Goal: Information Seeking & Learning: Learn about a topic

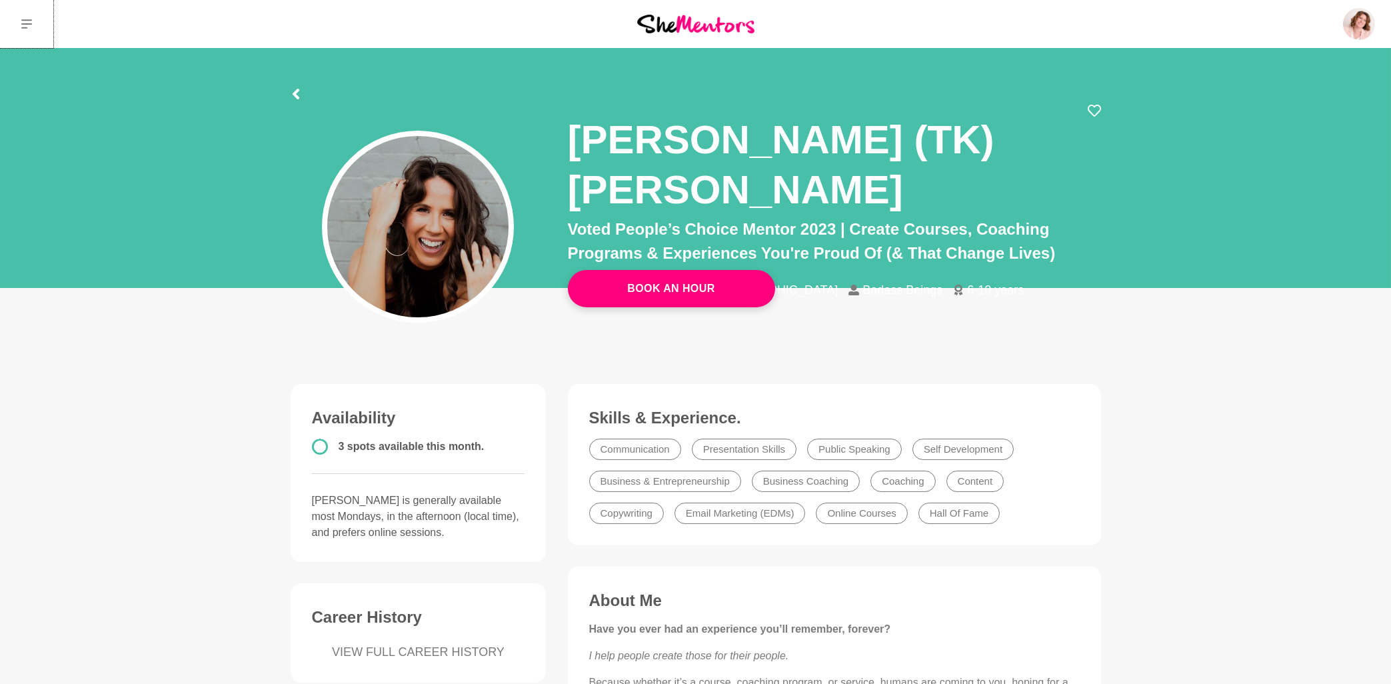
click at [31, 25] on icon at bounding box center [26, 23] width 11 height 9
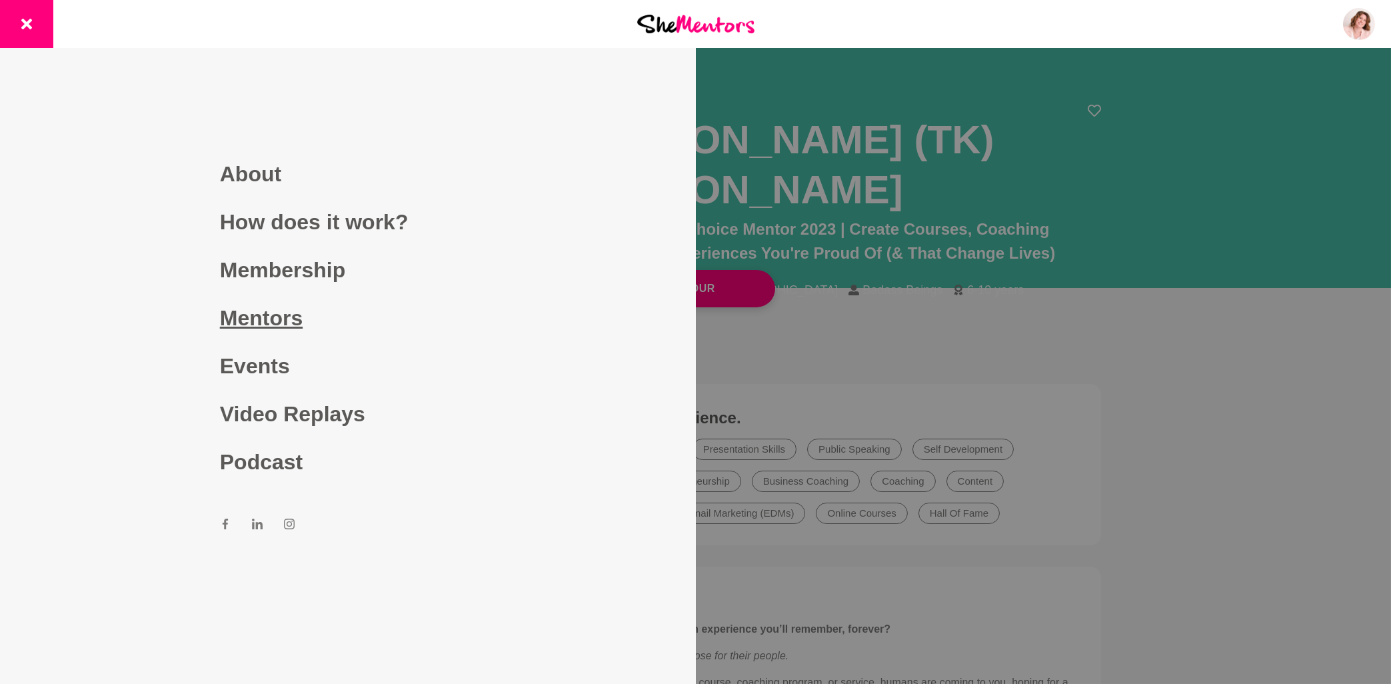
click at [279, 313] on link "Mentors" at bounding box center [348, 318] width 256 height 48
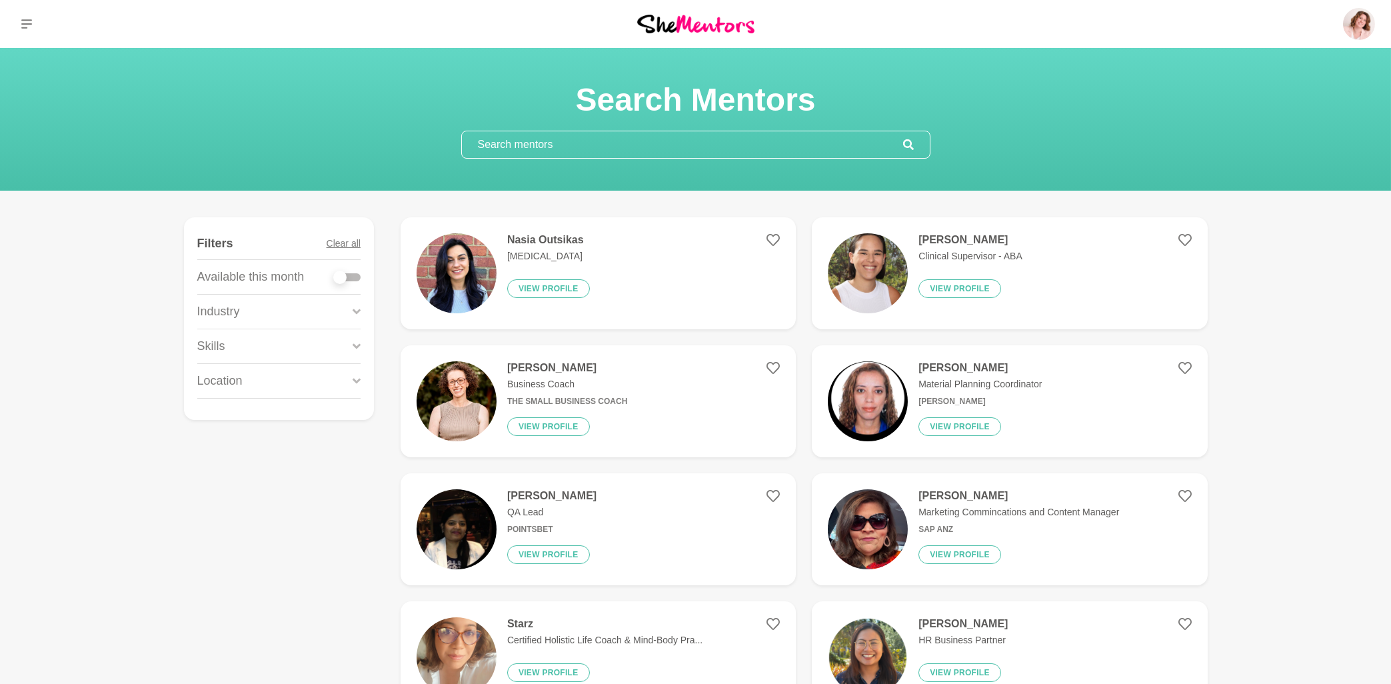
click at [484, 151] on input "text" at bounding box center [682, 144] width 441 height 27
click at [950, 238] on h4 "Jess Perlov" at bounding box center [971, 239] width 104 height 13
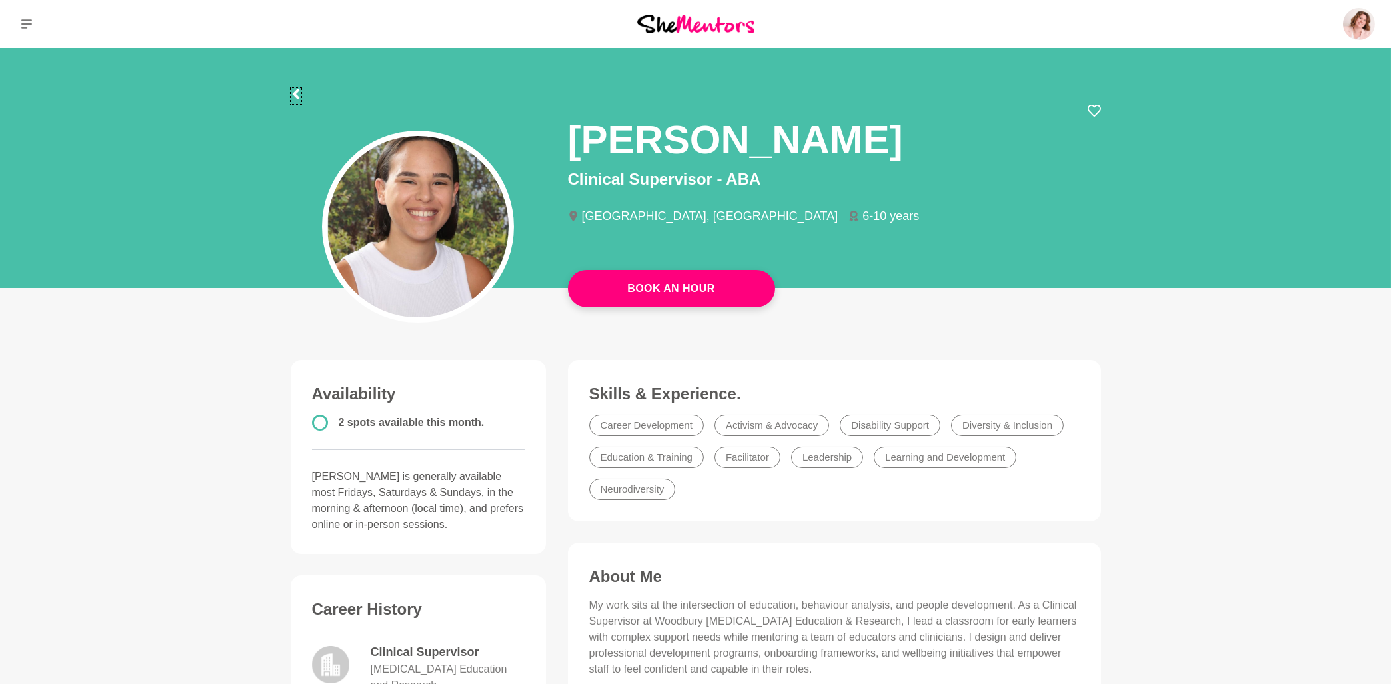
click at [297, 94] on icon at bounding box center [296, 94] width 11 height 11
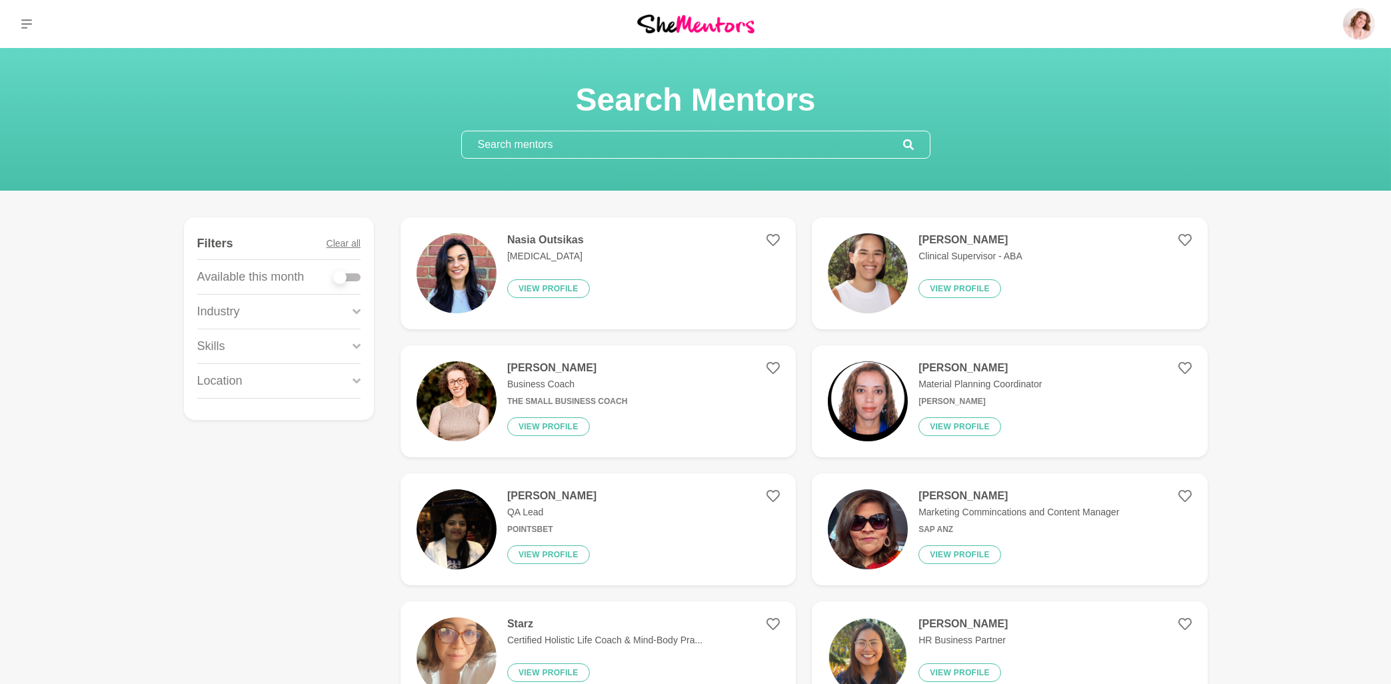
click at [574, 140] on input "text" at bounding box center [682, 144] width 441 height 27
paste input "Tegan Summers"
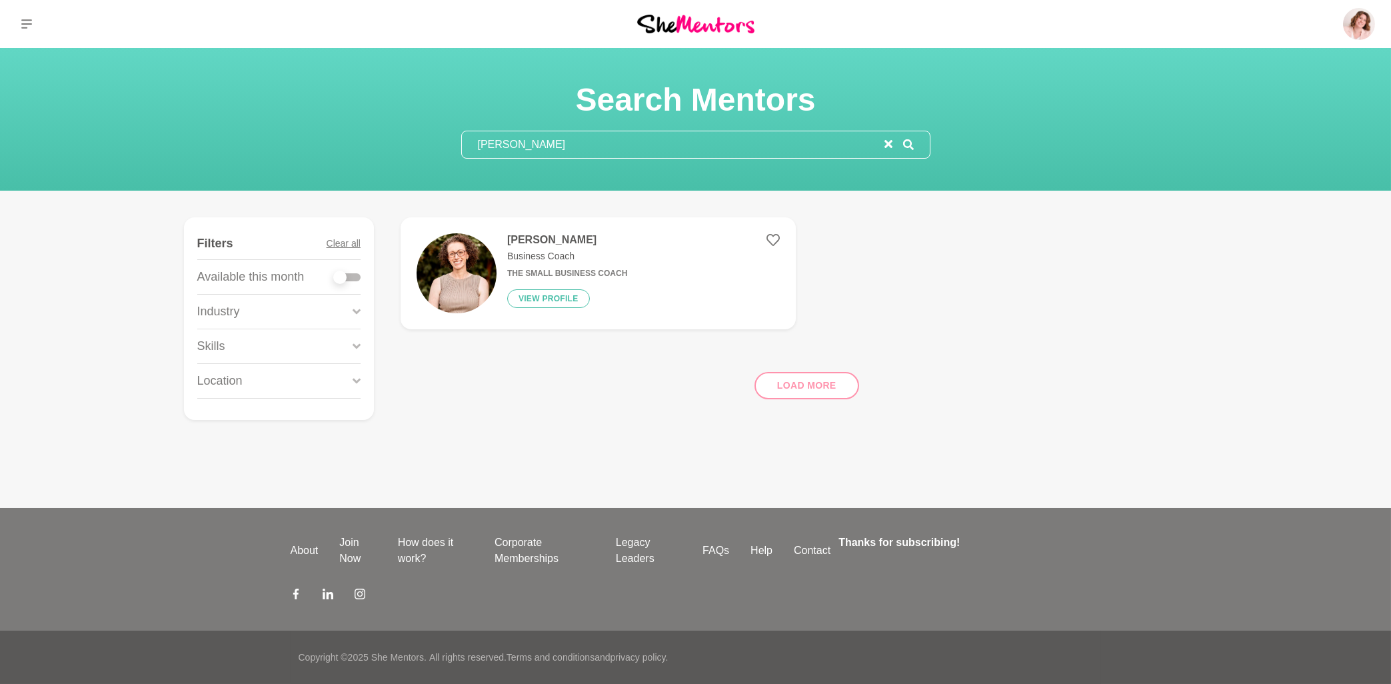
type input "Tegan Summers"
click at [559, 241] on h4 "Tegan Summers" at bounding box center [567, 239] width 120 height 13
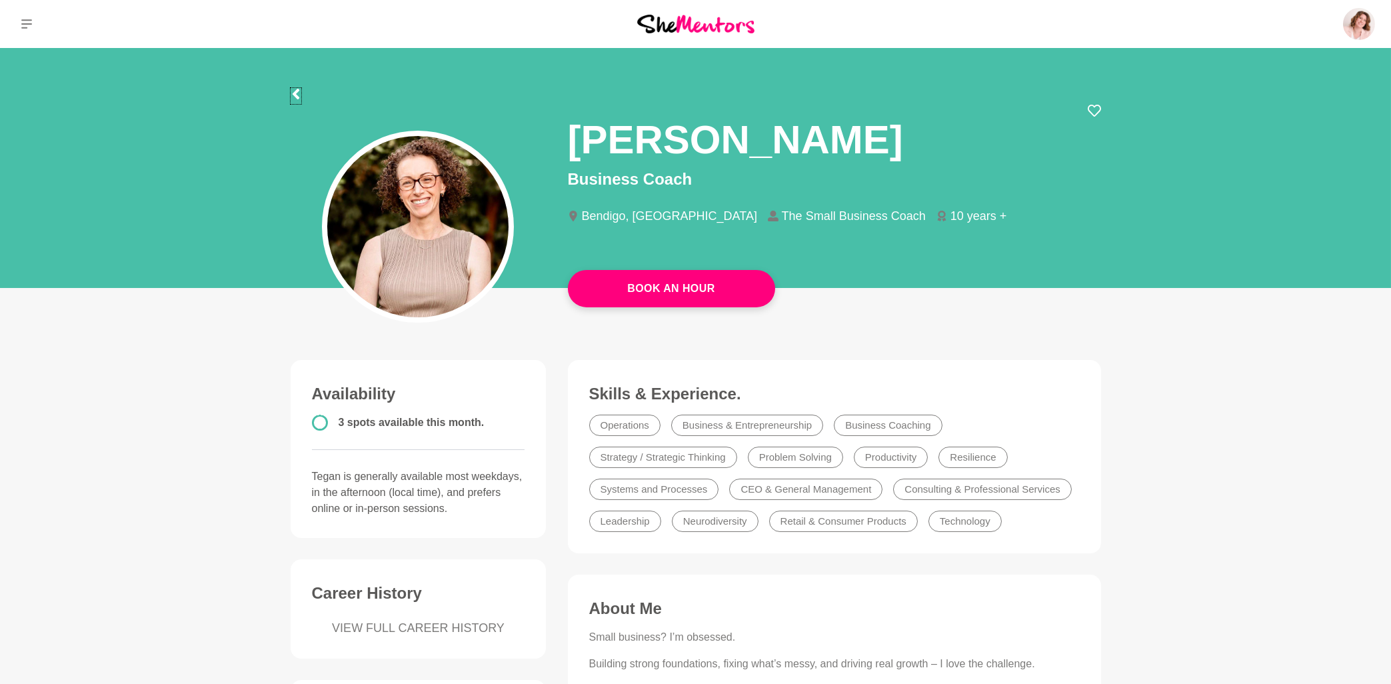
click at [295, 91] on icon at bounding box center [296, 94] width 11 height 11
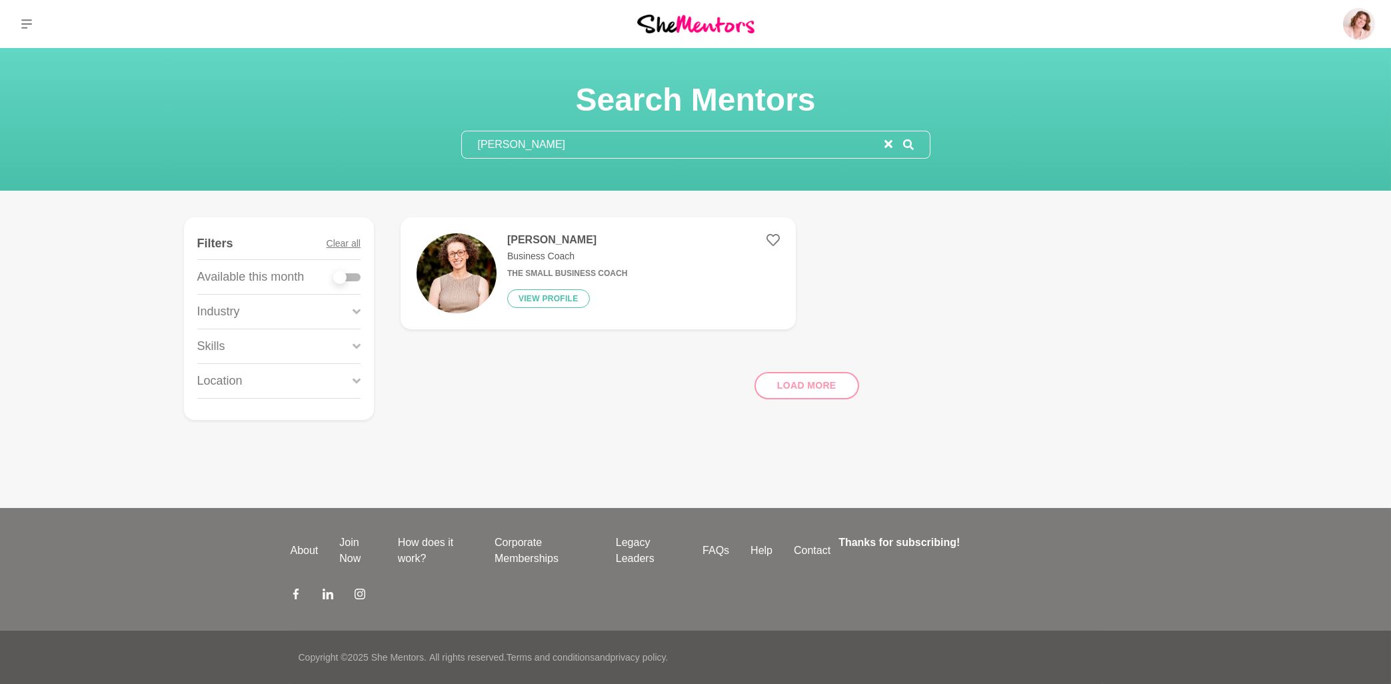
drag, startPoint x: 651, startPoint y: 148, endPoint x: 428, endPoint y: 140, distance: 223.5
click at [462, 140] on input "Tegan Summers" at bounding box center [673, 144] width 423 height 27
paste input "Anna Sulit"
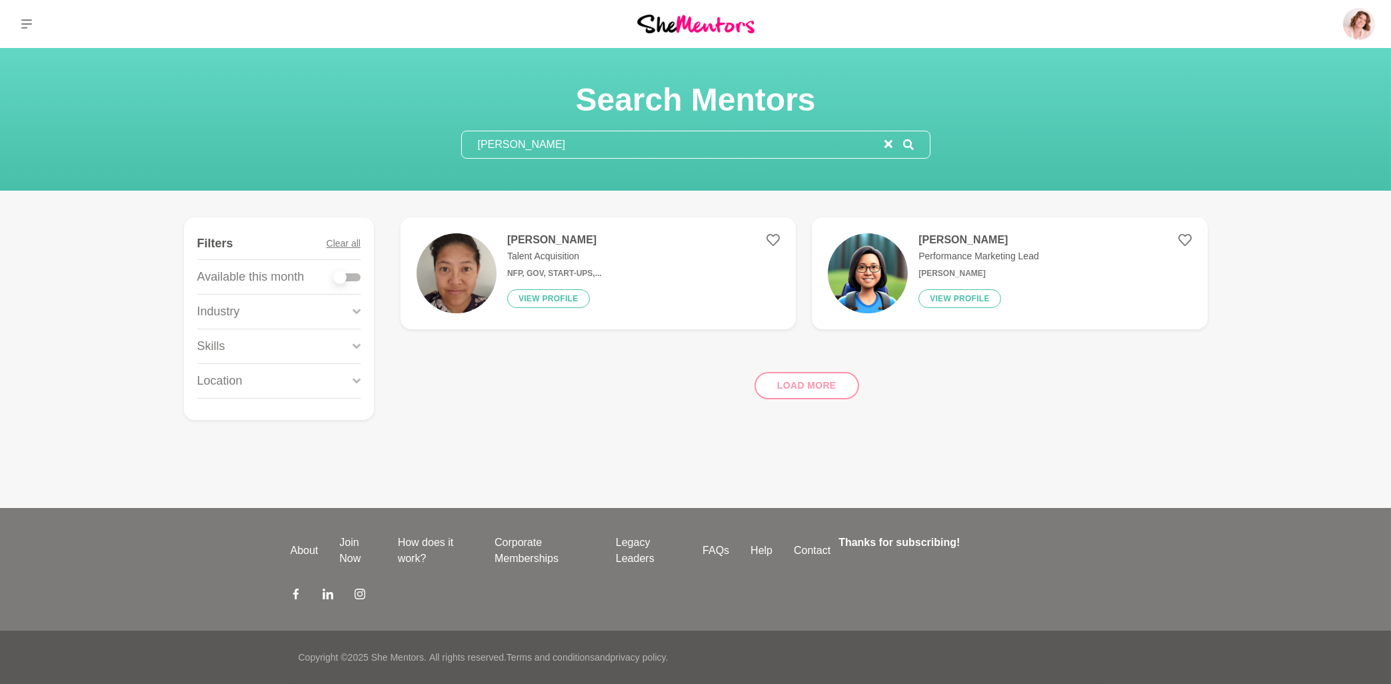
type input "Anna Sulit"
click at [535, 241] on h4 "Anna Sulit" at bounding box center [554, 239] width 95 height 13
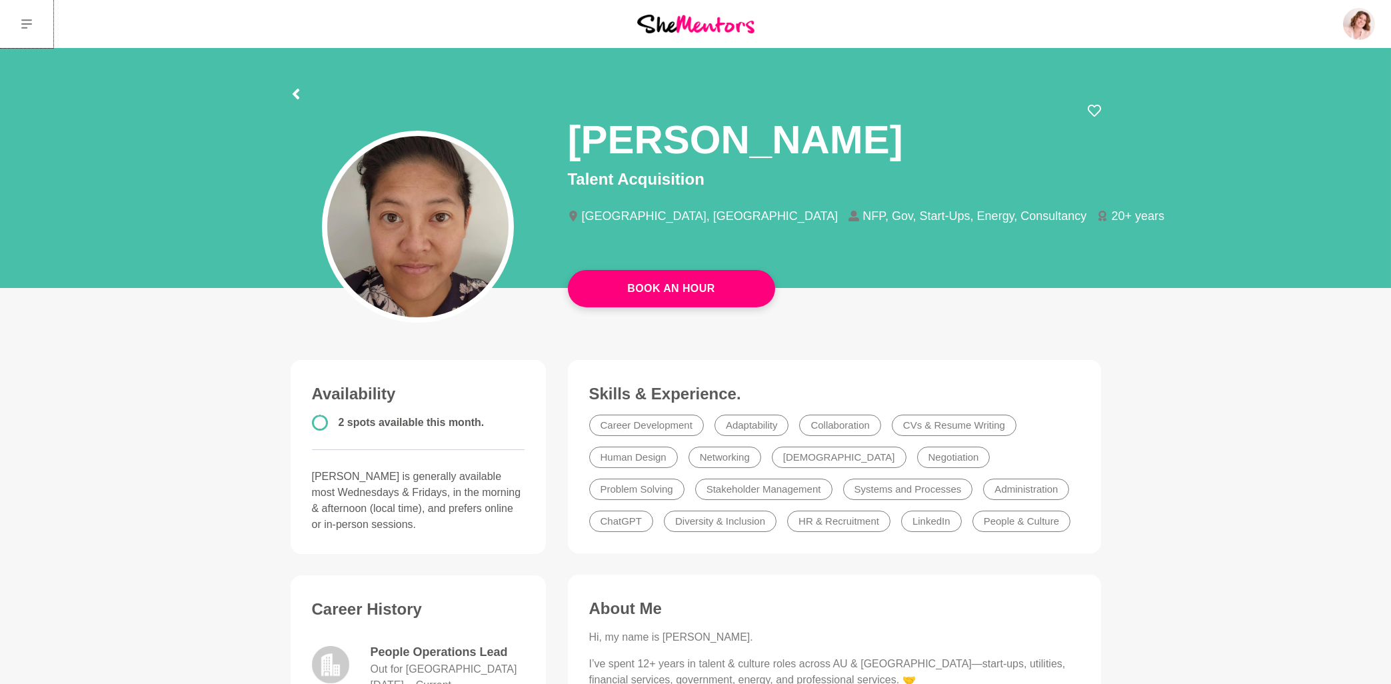
click at [28, 27] on icon at bounding box center [26, 24] width 11 height 11
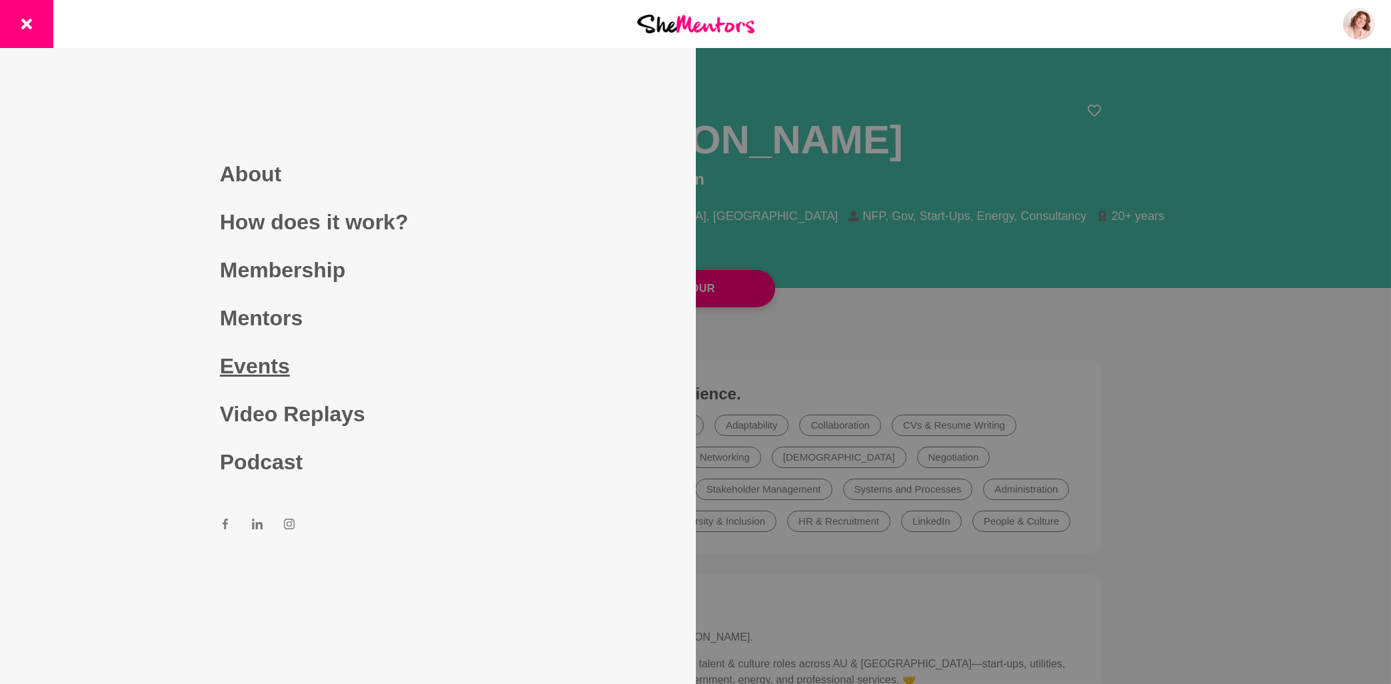
click at [275, 368] on link "Events" at bounding box center [348, 366] width 256 height 48
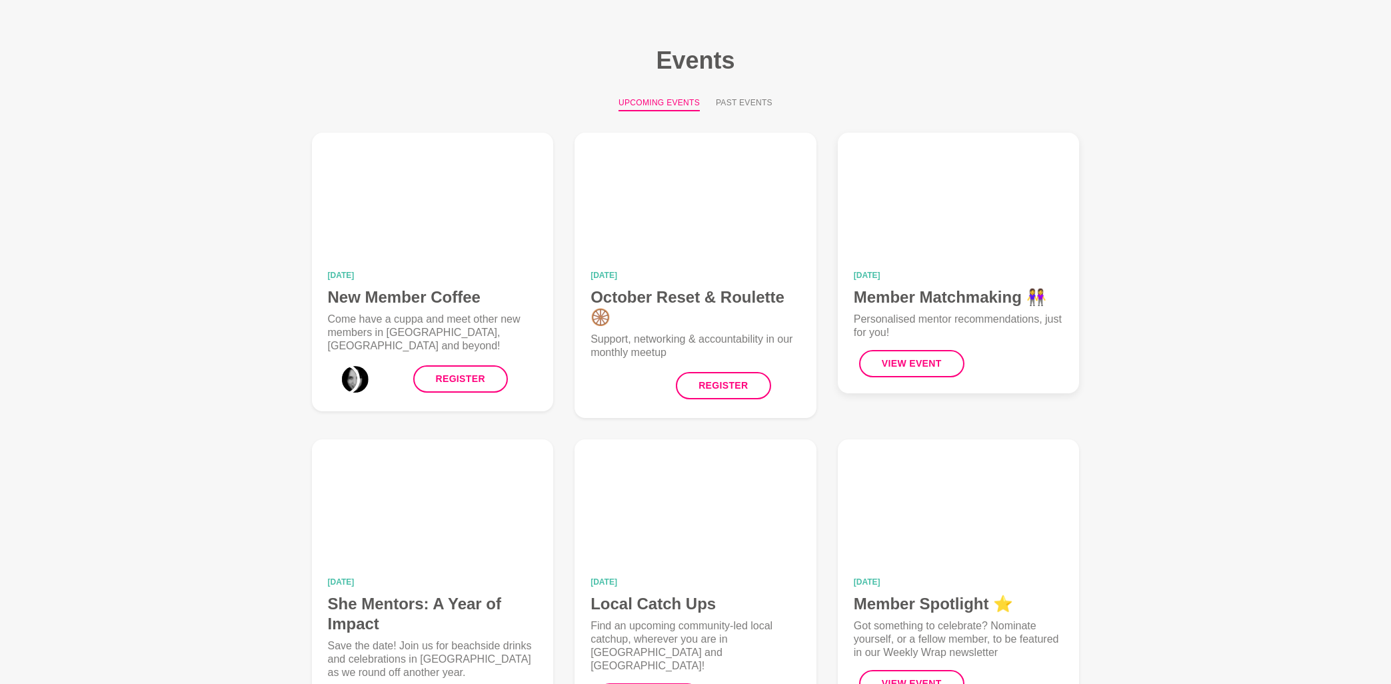
scroll to position [71, 0]
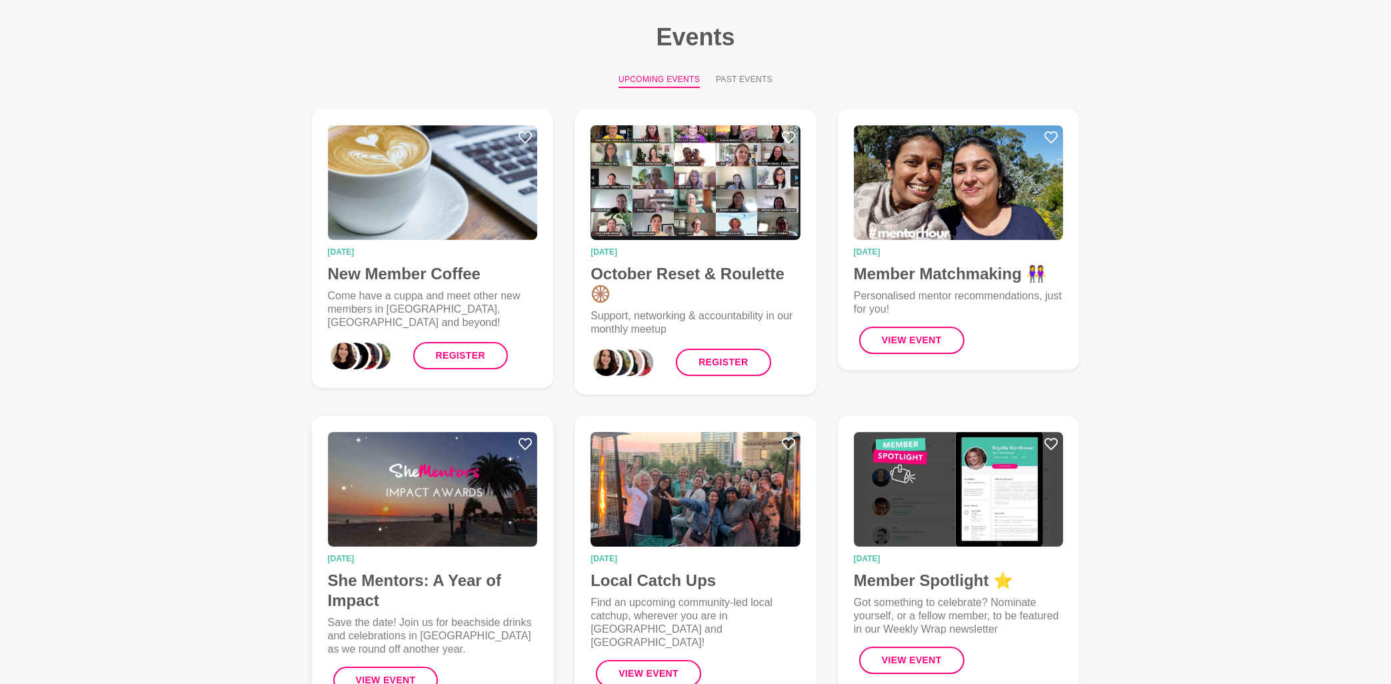
click at [435, 494] on img at bounding box center [433, 489] width 210 height 115
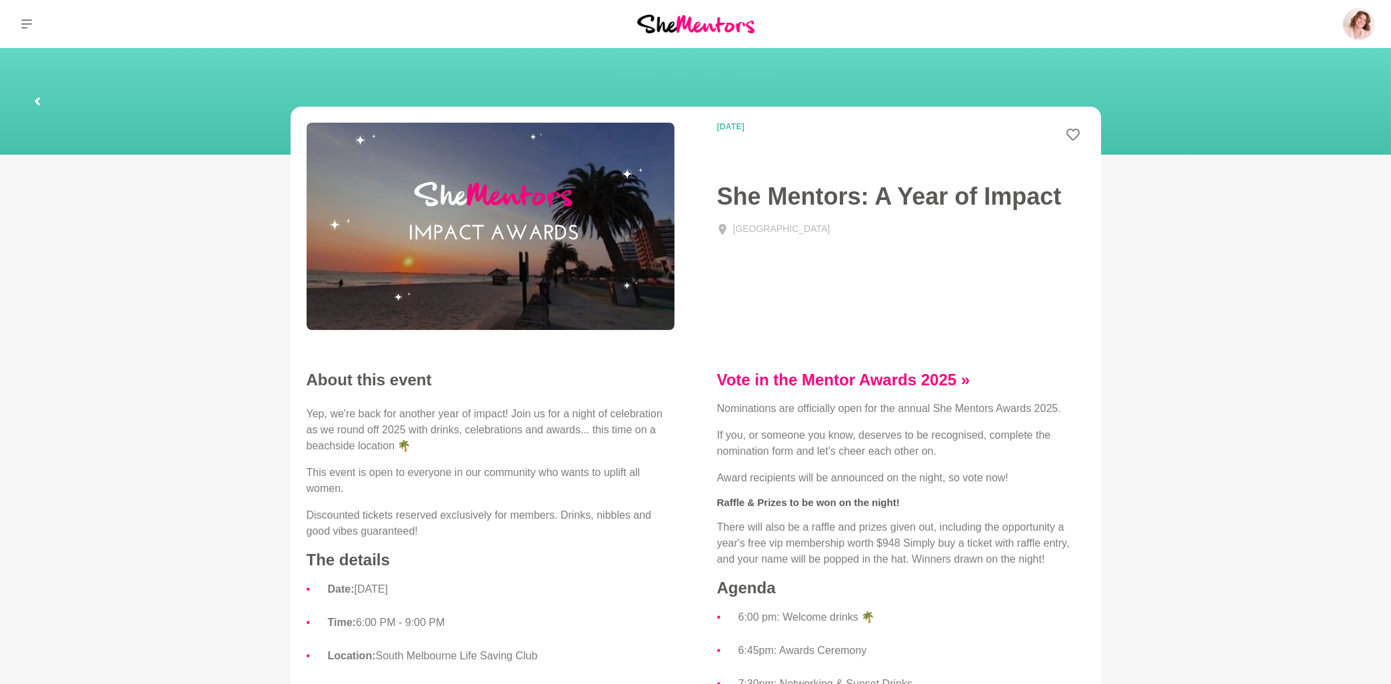
click at [42, 98] on link at bounding box center [37, 101] width 43 height 43
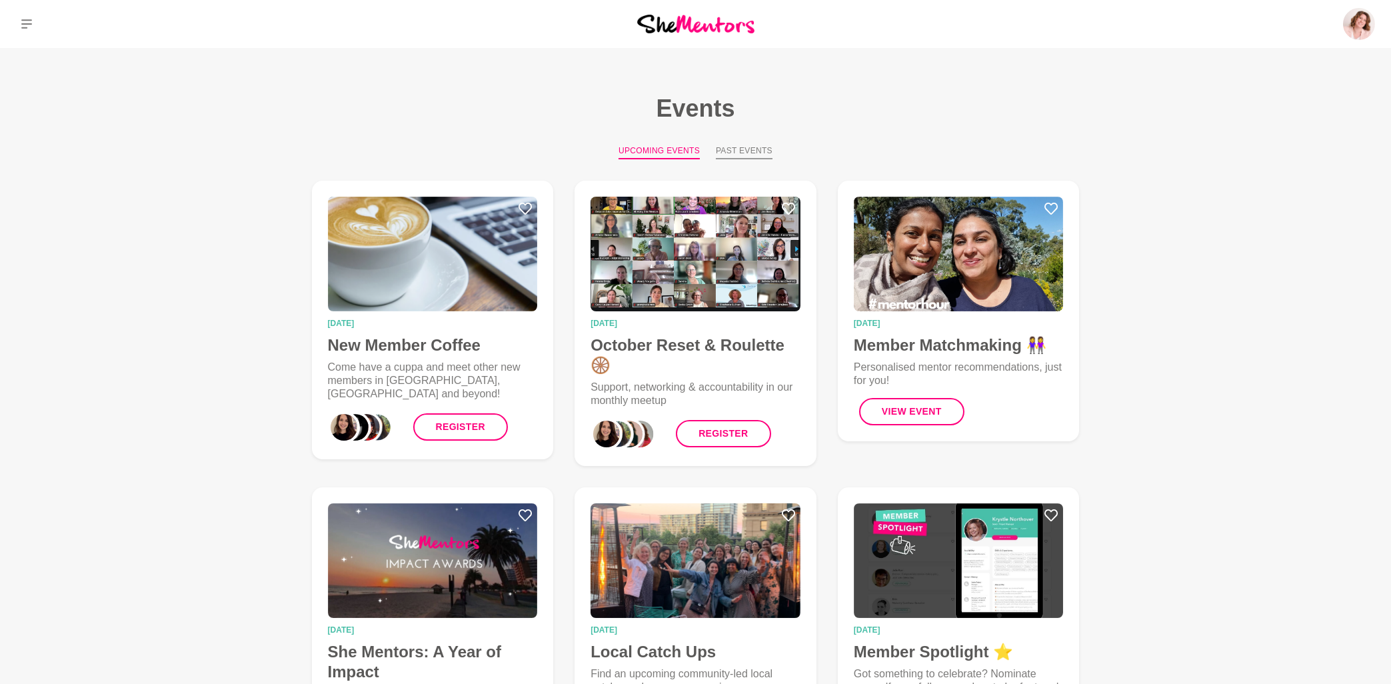
click at [753, 148] on button "Past Events" at bounding box center [744, 152] width 57 height 15
click at [753, 151] on button "Past Events" at bounding box center [744, 152] width 57 height 15
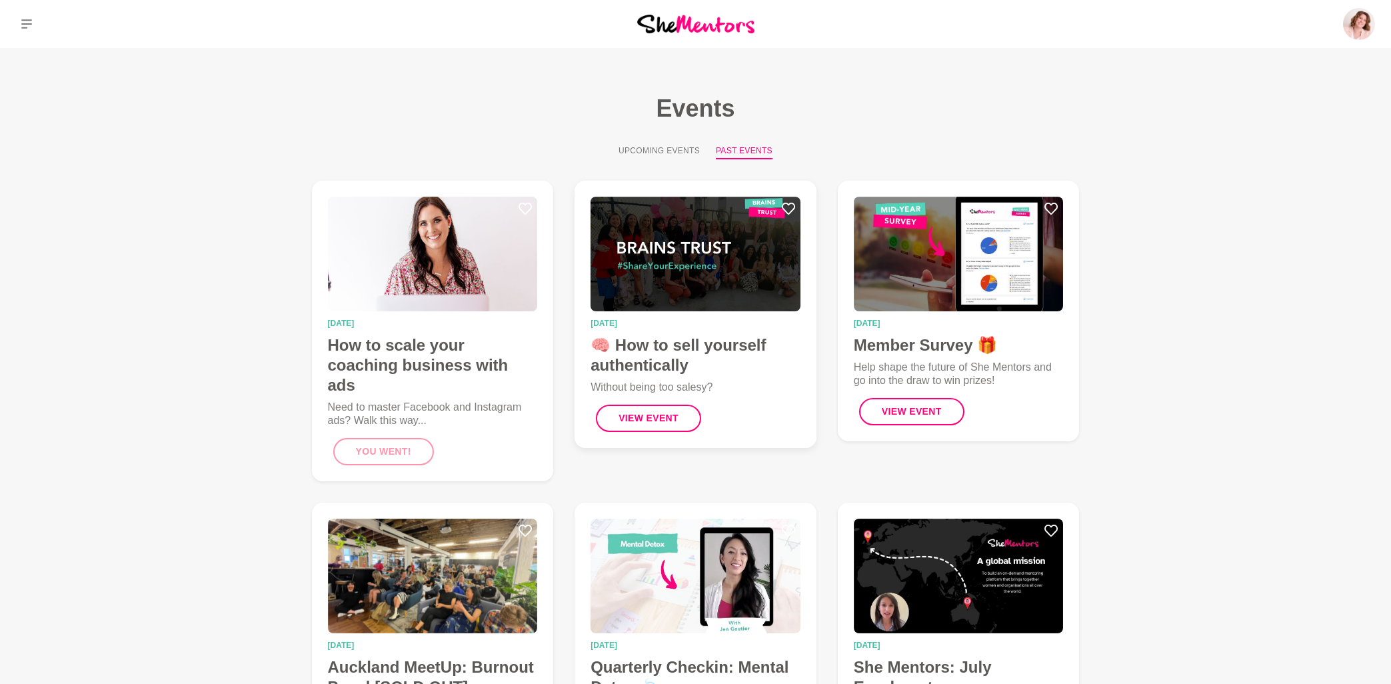
click at [679, 256] on img at bounding box center [696, 254] width 210 height 115
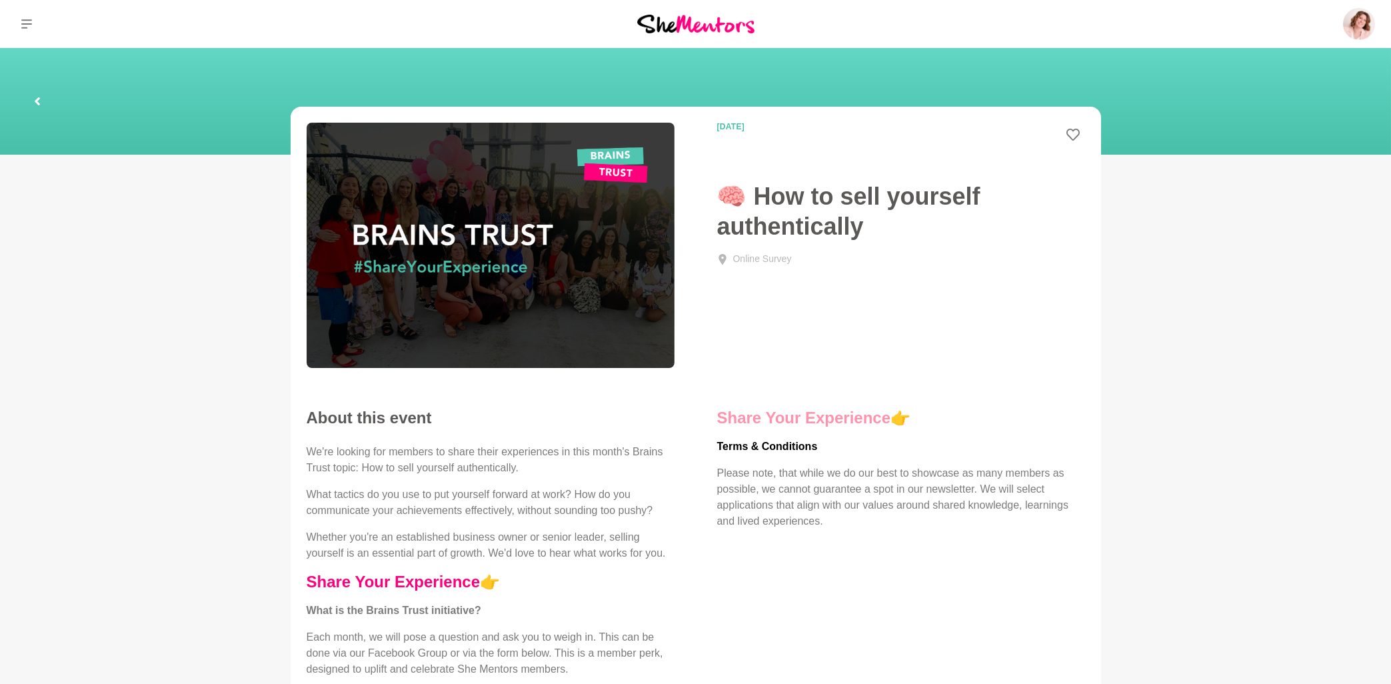
click at [856, 425] on link "Share Your Experience" at bounding box center [804, 418] width 174 height 18
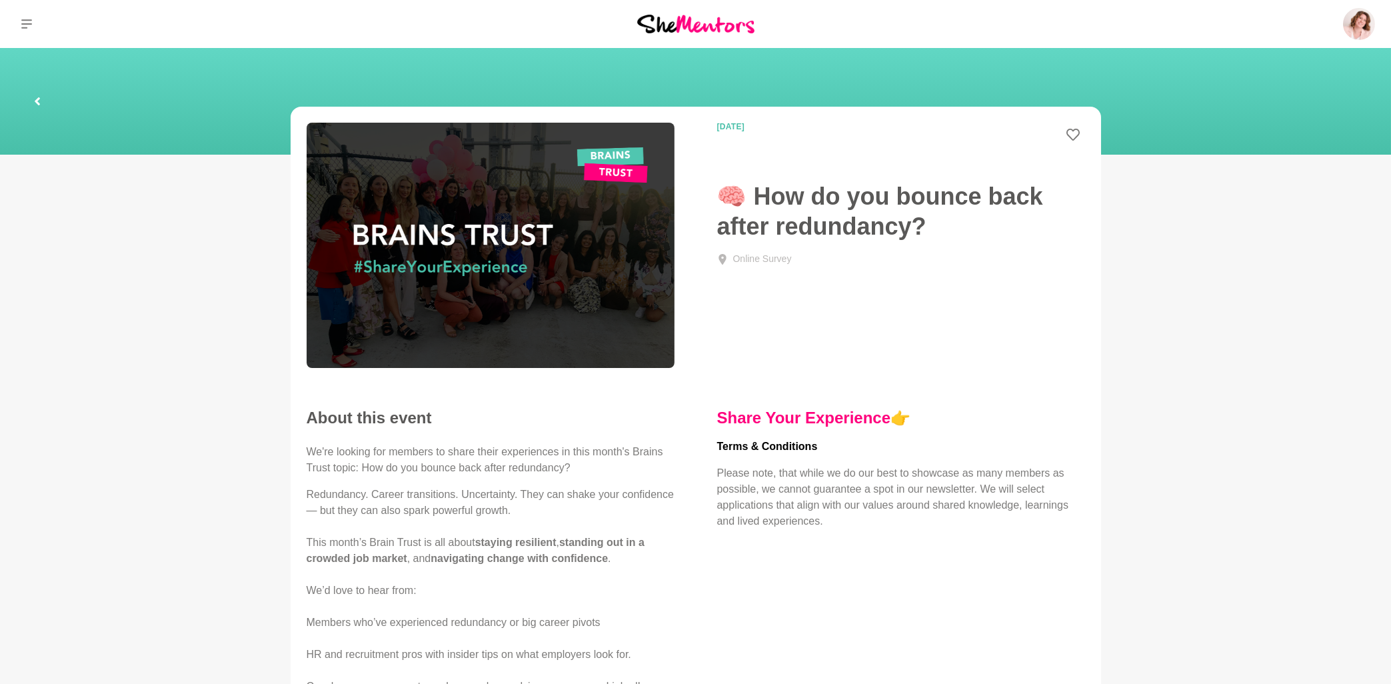
click at [32, 101] on link at bounding box center [37, 101] width 43 height 43
click at [25, 27] on icon at bounding box center [26, 24] width 11 height 11
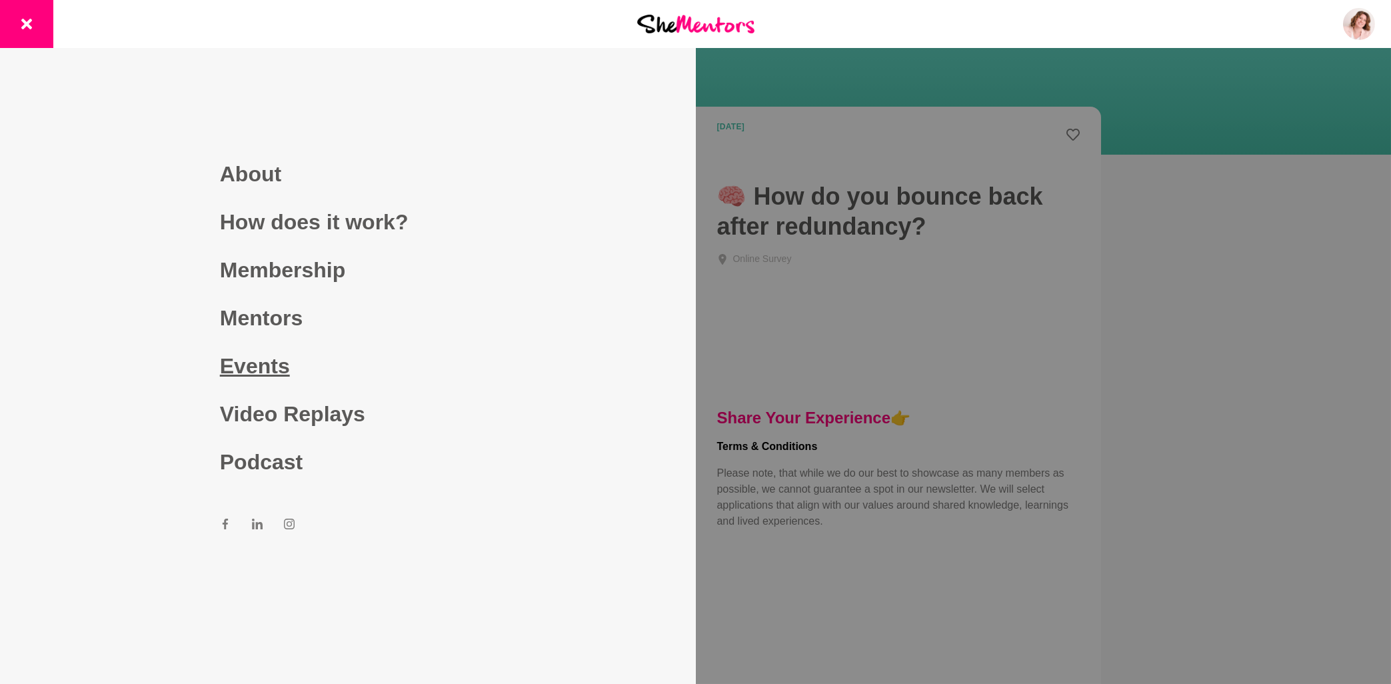
drag, startPoint x: 261, startPoint y: 362, endPoint x: 262, endPoint y: 355, distance: 6.7
click at [261, 363] on link "Events" at bounding box center [348, 366] width 256 height 48
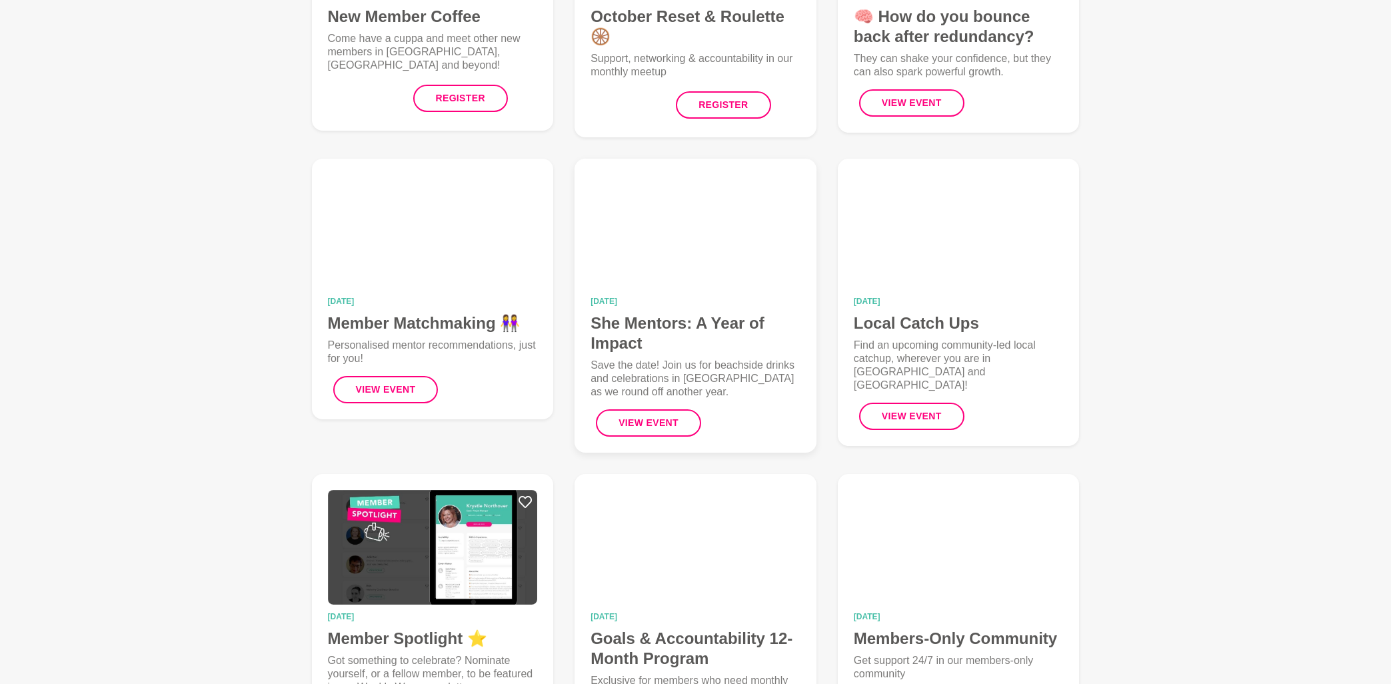
scroll to position [357, 0]
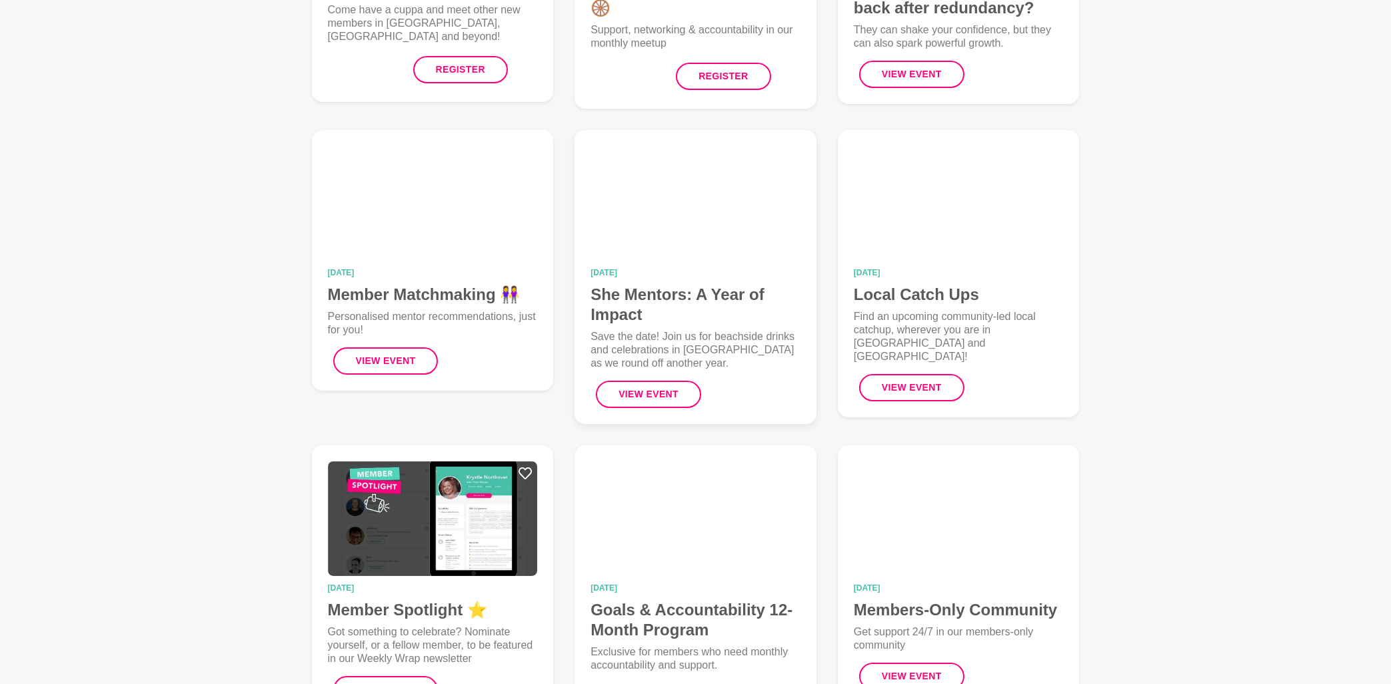
click at [683, 297] on h4 "She Mentors: A Year of Impact" at bounding box center [696, 305] width 210 height 40
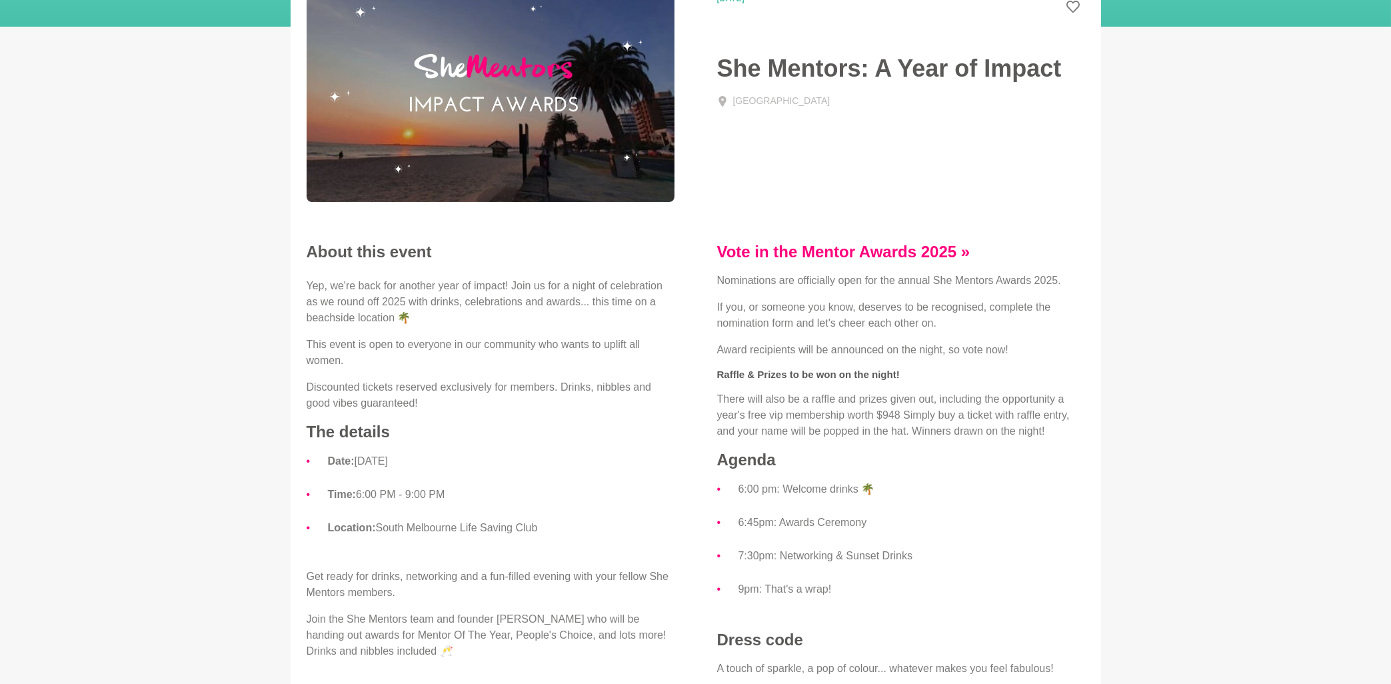
scroll to position [143, 0]
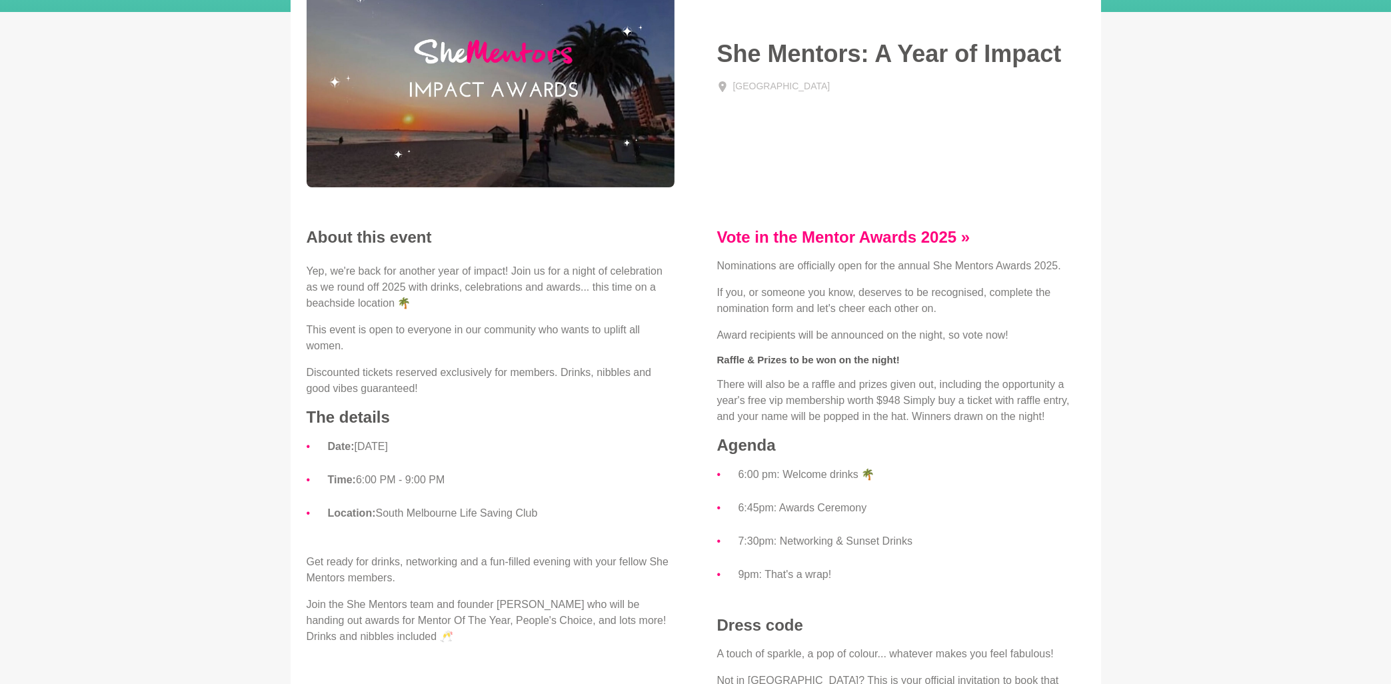
drag, startPoint x: 553, startPoint y: 515, endPoint x: 380, endPoint y: 516, distance: 173.3
click at [380, 516] on li "Location: [GEOGRAPHIC_DATA] Life Saving Club" at bounding box center [501, 513] width 347 height 17
copy li "South Melbourne Life Saving Club"
